Goal: Information Seeking & Learning: Compare options

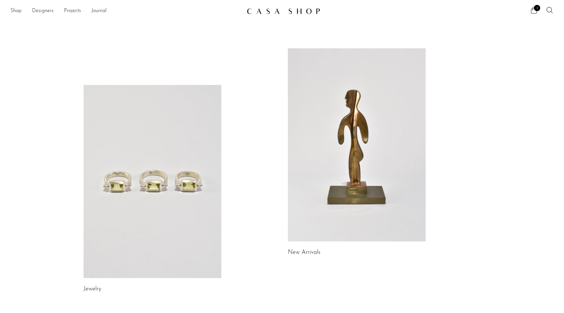
click at [142, 116] on link at bounding box center [153, 181] width 138 height 193
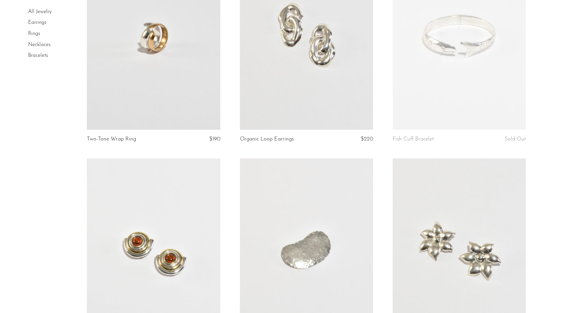
scroll to position [345, 0]
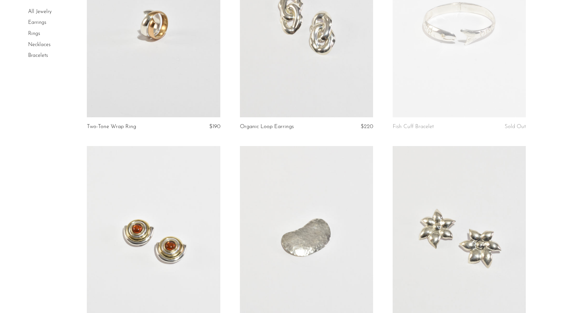
click at [34, 36] on link "Rings" at bounding box center [34, 33] width 12 height 5
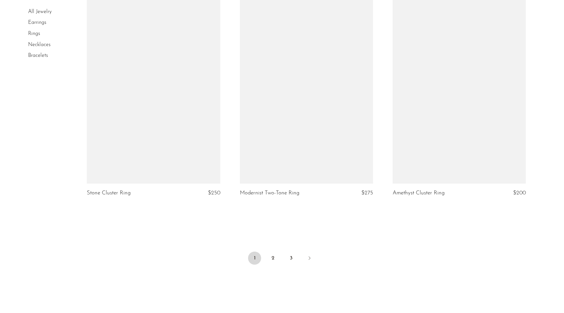
scroll to position [2451, 0]
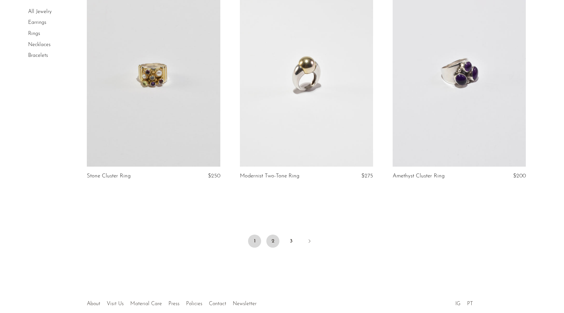
click at [272, 240] on link "2" at bounding box center [272, 240] width 13 height 13
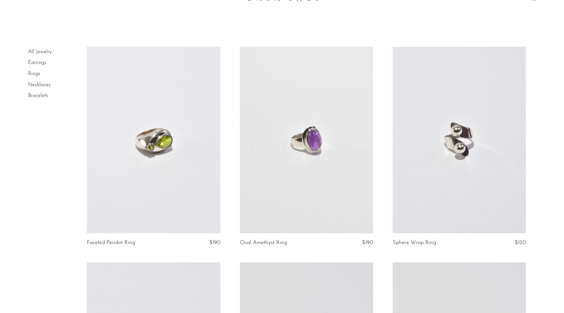
scroll to position [19, 0]
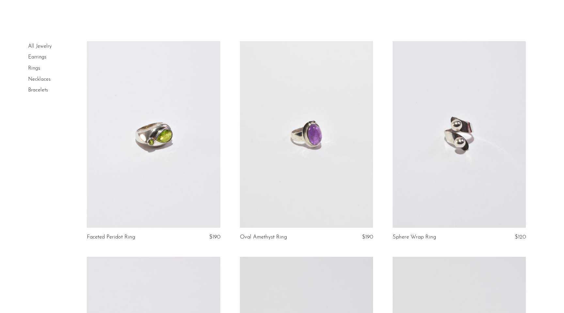
click at [192, 188] on link at bounding box center [153, 134] width 133 height 187
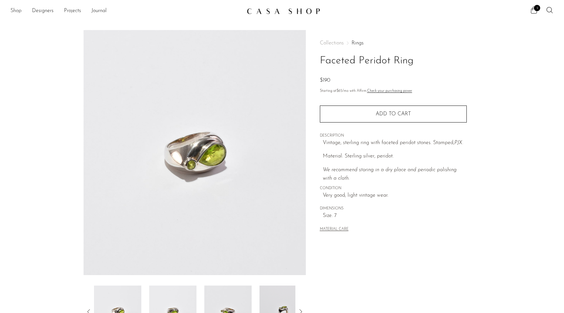
click at [19, 11] on link "Shop" at bounding box center [15, 11] width 11 height 8
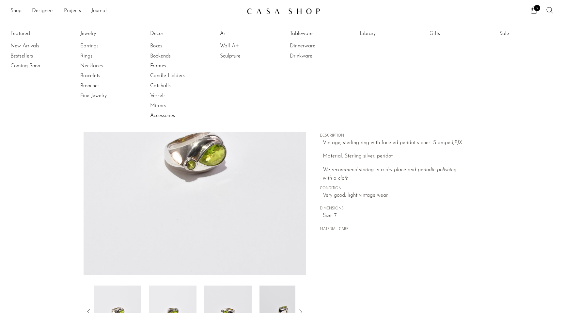
click at [86, 64] on link "Necklaces" at bounding box center [104, 65] width 49 height 7
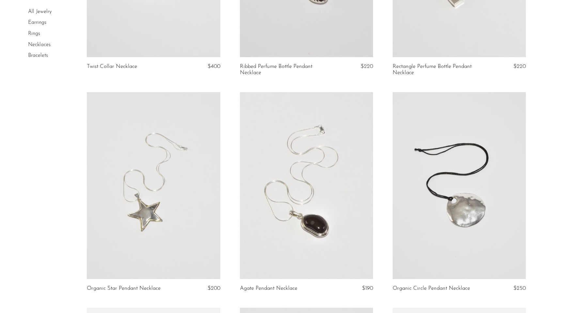
scroll to position [851, 0]
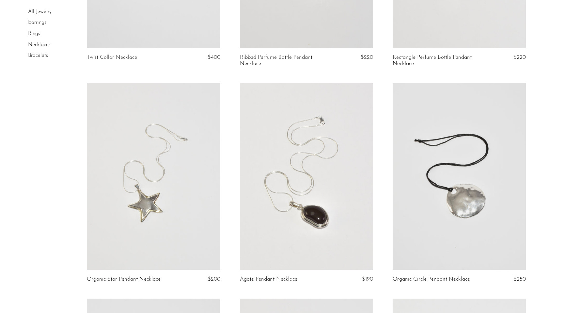
click at [304, 180] on link at bounding box center [306, 176] width 133 height 187
